Goal: Task Accomplishment & Management: Manage account settings

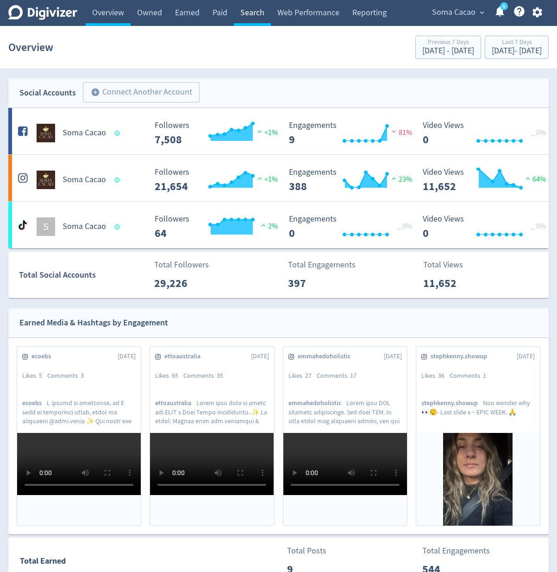
scroll to position [334, 0]
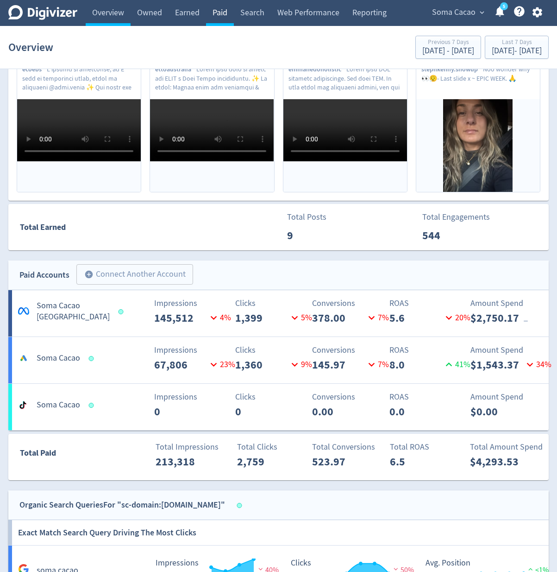
click at [225, 18] on link "Paid" at bounding box center [220, 13] width 28 height 26
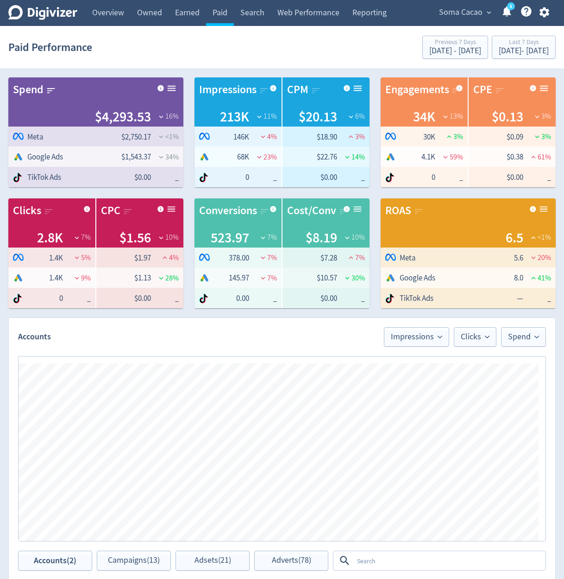
scroll to position [56, 0]
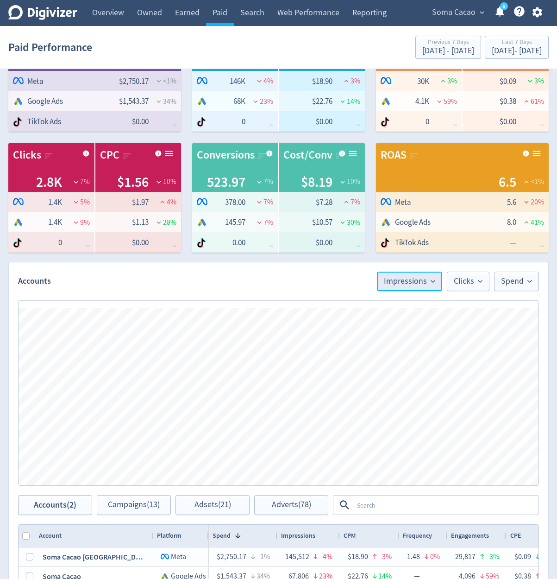
click at [414, 284] on span "Impressions" at bounding box center [409, 281] width 51 height 8
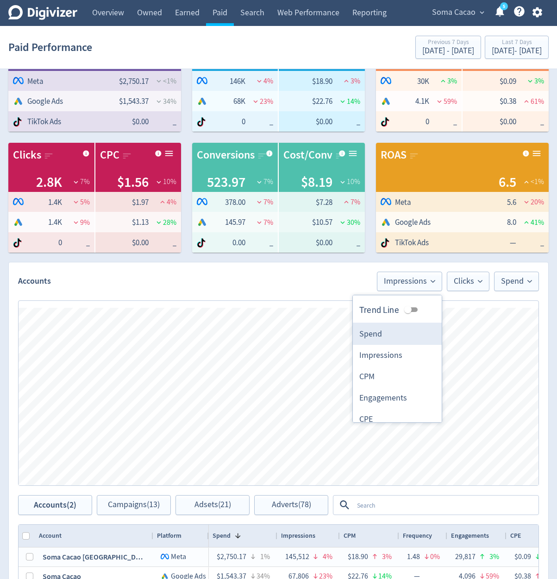
click at [395, 327] on li "Spend" at bounding box center [397, 333] width 89 height 21
click at [532, 16] on icon "button" at bounding box center [537, 12] width 13 height 13
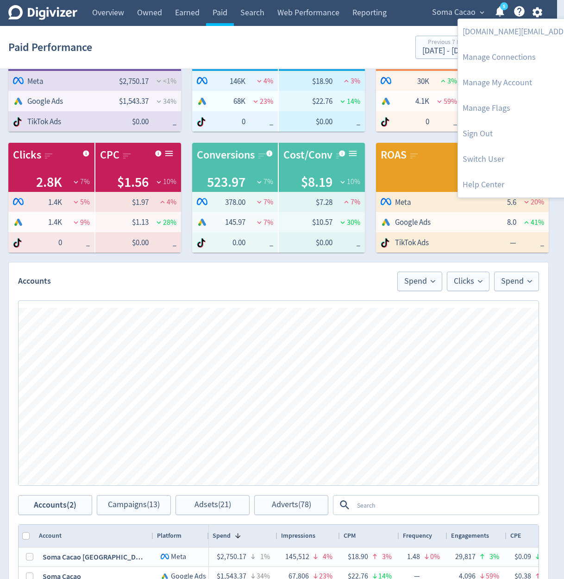
drag, startPoint x: 512, startPoint y: 109, endPoint x: 495, endPoint y: 305, distance: 196.2
click at [512, 110] on link "Manage Flags" at bounding box center [552, 107] width 189 height 25
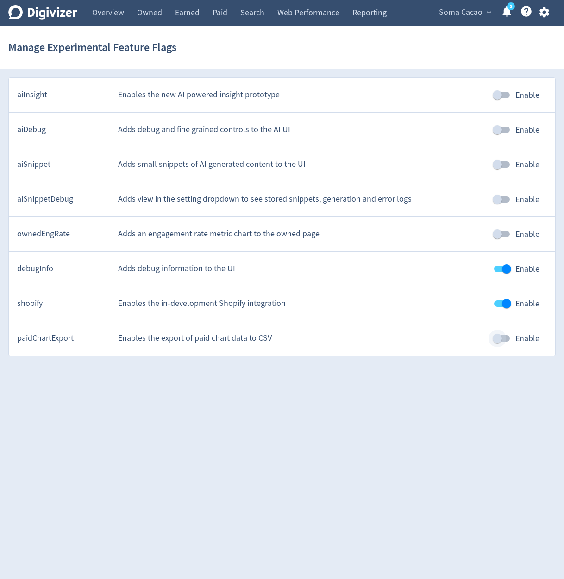
click at [496, 339] on input "Enable" at bounding box center [497, 338] width 53 height 18
checkbox input "true"
click at [231, 8] on link "Paid" at bounding box center [220, 13] width 28 height 26
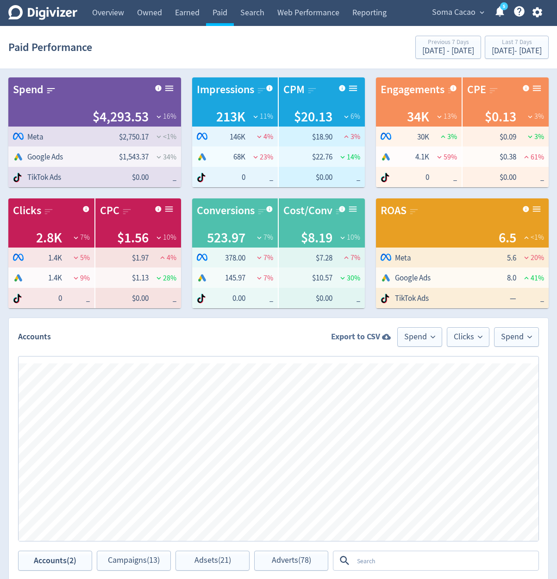
click at [375, 341] on strong "Export to CSV" at bounding box center [355, 337] width 49 height 12
click at [454, 336] on span "Clicks" at bounding box center [468, 337] width 29 height 8
click at [442, 392] on li "Spend" at bounding box center [444, 389] width 89 height 21
click at [367, 338] on strong "Export to CSV" at bounding box center [353, 337] width 49 height 12
click at [351, 330] on div "Export to CSV Spend Spend Spend" at bounding box center [434, 336] width 210 height 19
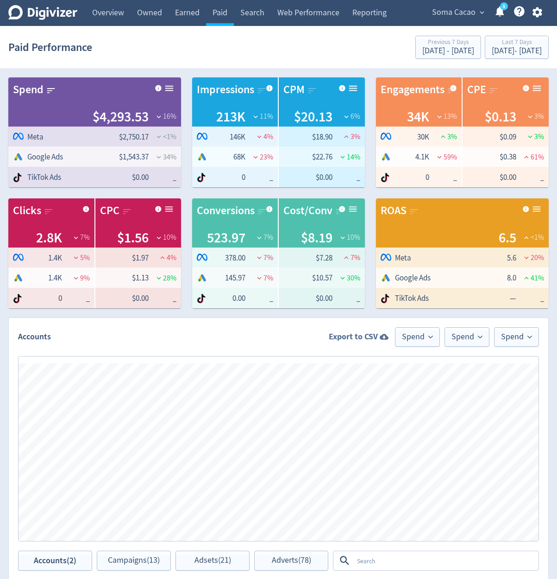
click at [350, 335] on strong "Export to CSV" at bounding box center [353, 337] width 49 height 12
click at [451, 332] on button "Spend" at bounding box center [467, 336] width 45 height 19
click at [450, 420] on li "Impressions" at bounding box center [444, 410] width 89 height 21
click at [510, 333] on span "Spend" at bounding box center [516, 337] width 31 height 8
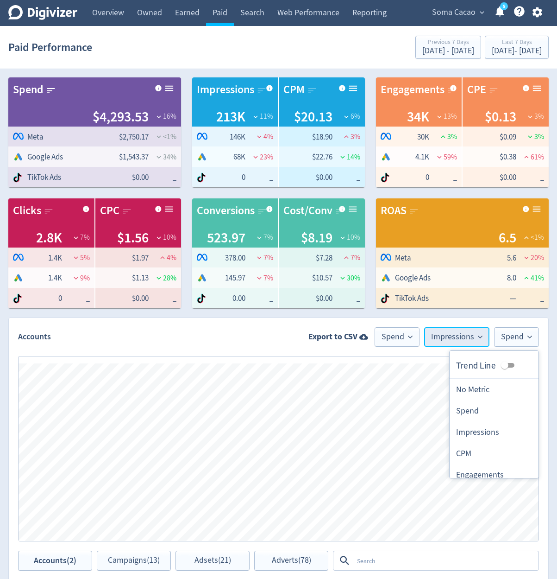
click at [450, 341] on span "Impressions" at bounding box center [456, 337] width 51 height 8
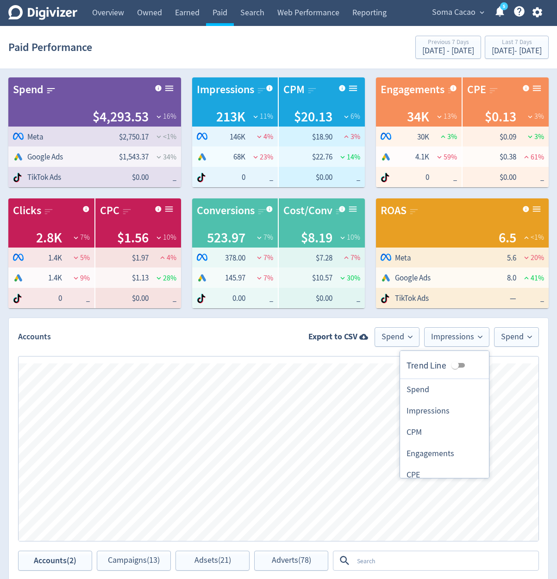
drag, startPoint x: 453, startPoint y: 384, endPoint x: 478, endPoint y: 372, distance: 27.8
click at [453, 384] on li "Spend" at bounding box center [444, 389] width 89 height 21
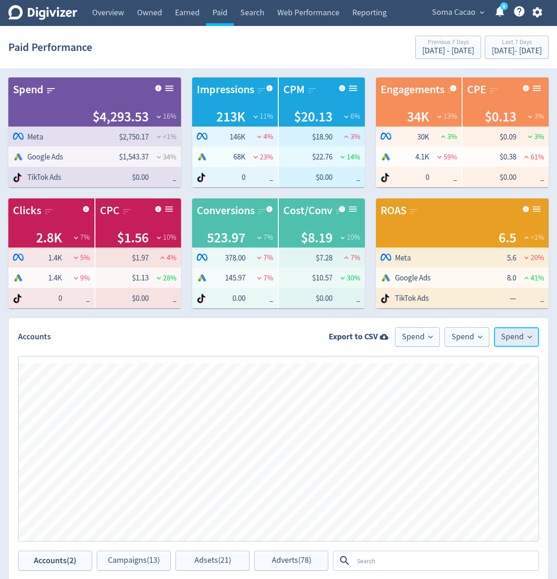
click at [512, 339] on span "Spend" at bounding box center [516, 337] width 31 height 8
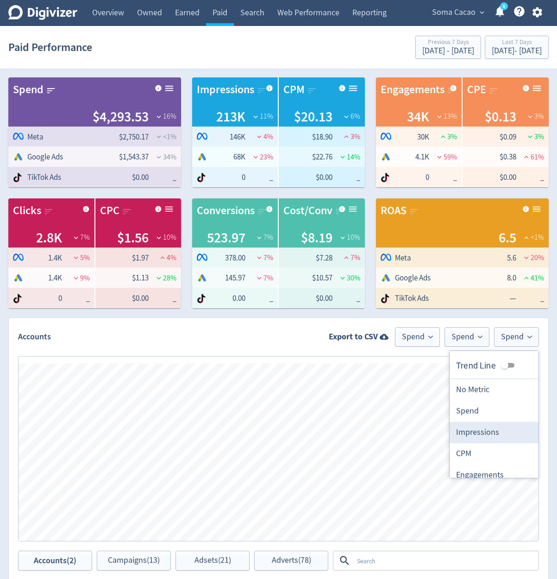
click at [489, 422] on li "Impressions" at bounding box center [494, 432] width 89 height 21
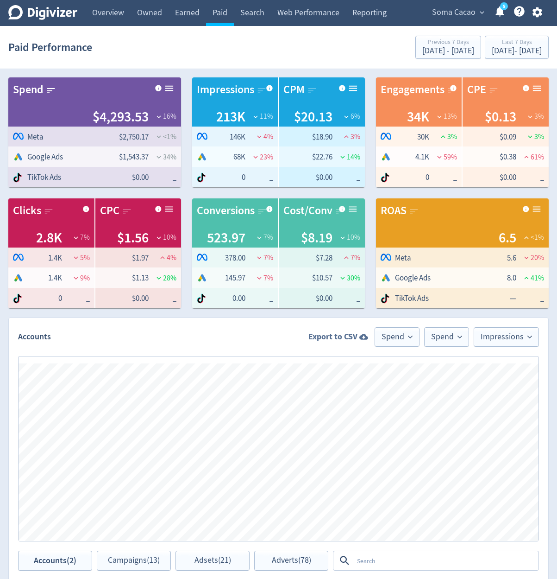
click at [364, 337] on icon at bounding box center [363, 337] width 9 height 6
